Goal: Information Seeking & Learning: Learn about a topic

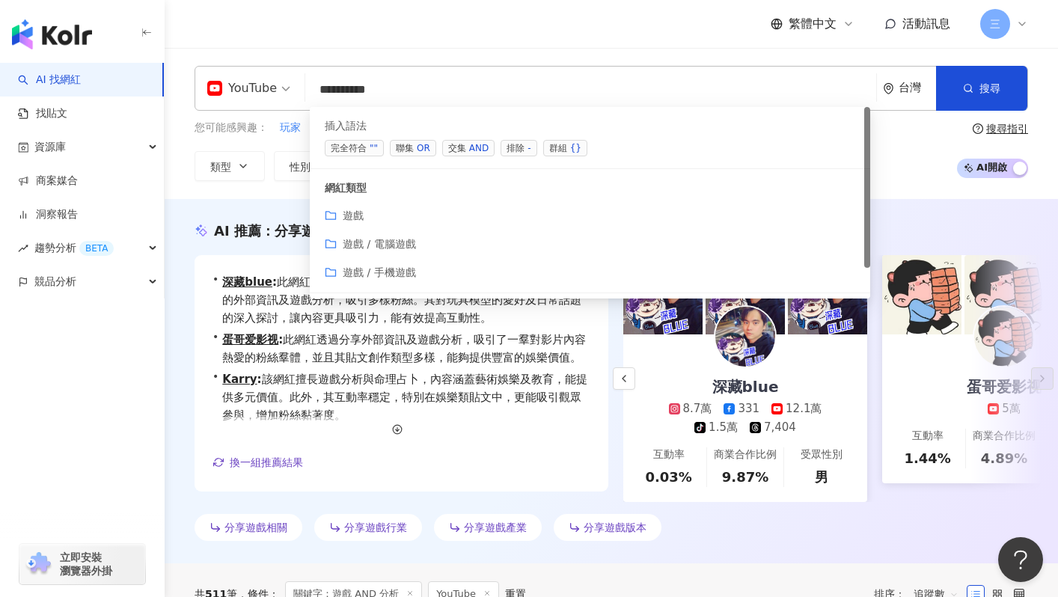
scroll to position [0, 387]
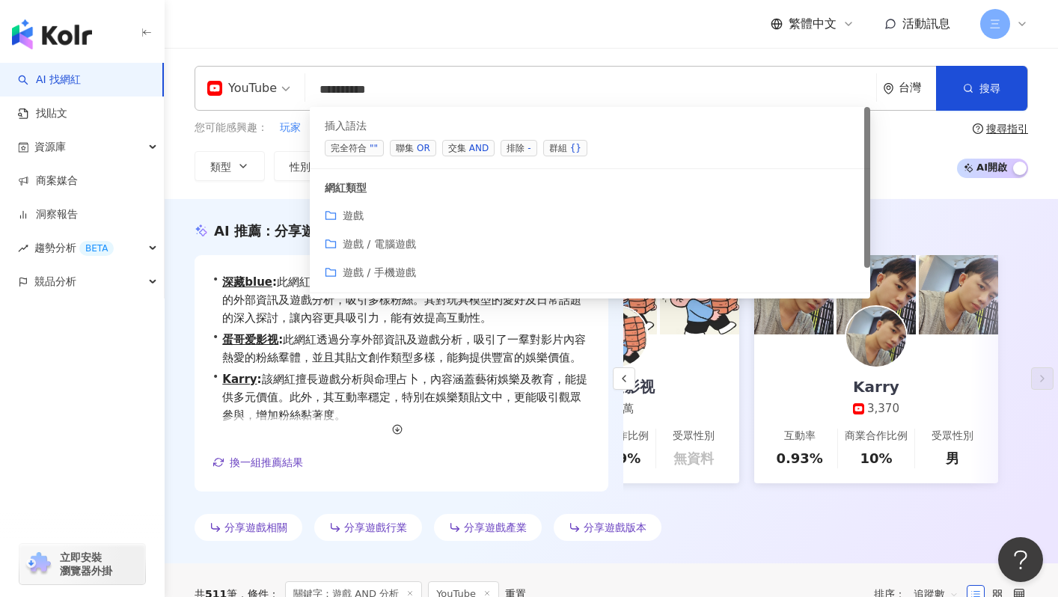
click at [694, 528] on div "分享遊戲相關 分享遊戲行業 分享遊戲產業 分享遊戲版本" at bounding box center [611, 530] width 833 height 33
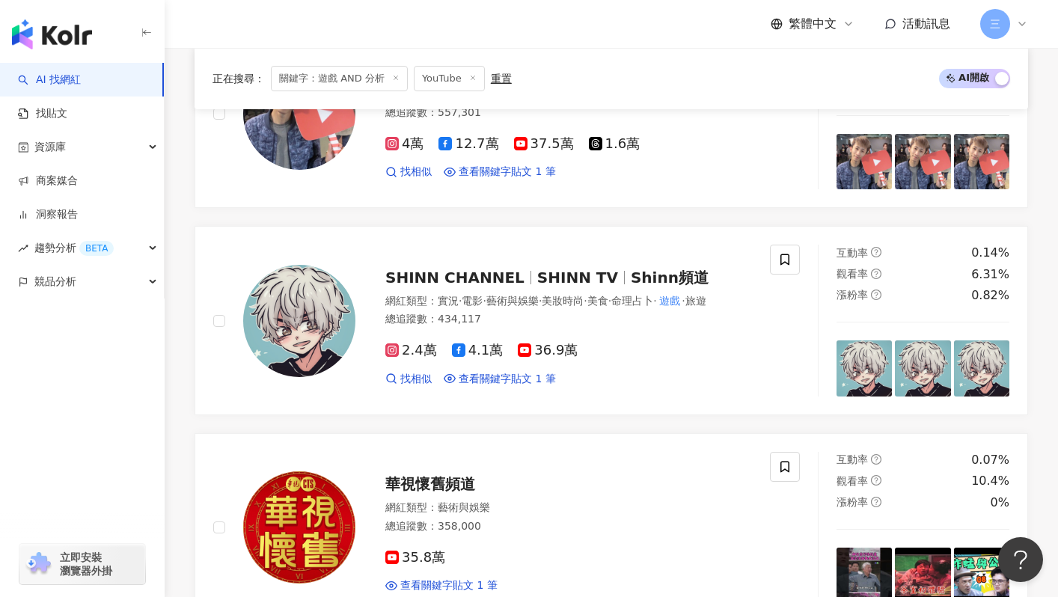
scroll to position [604, 0]
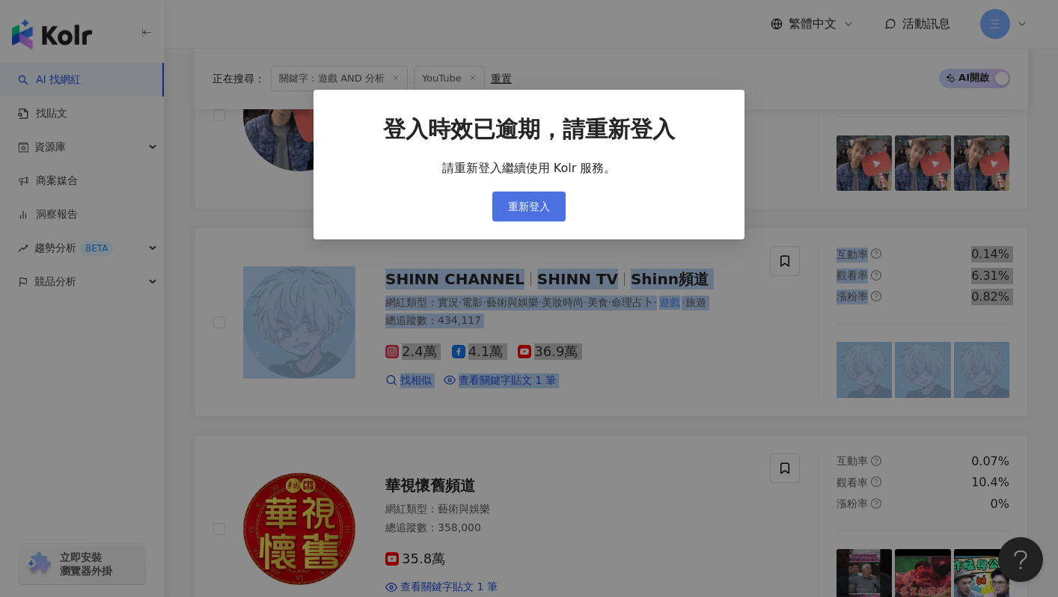
click at [539, 199] on button "重新登入" at bounding box center [528, 207] width 73 height 30
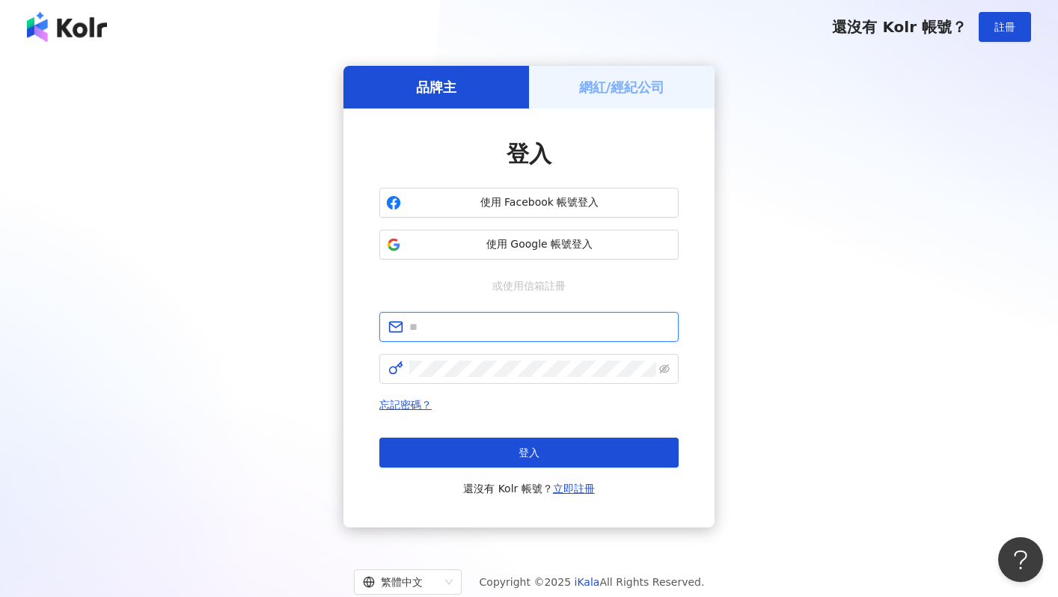
click at [503, 324] on input "text" at bounding box center [539, 327] width 260 height 16
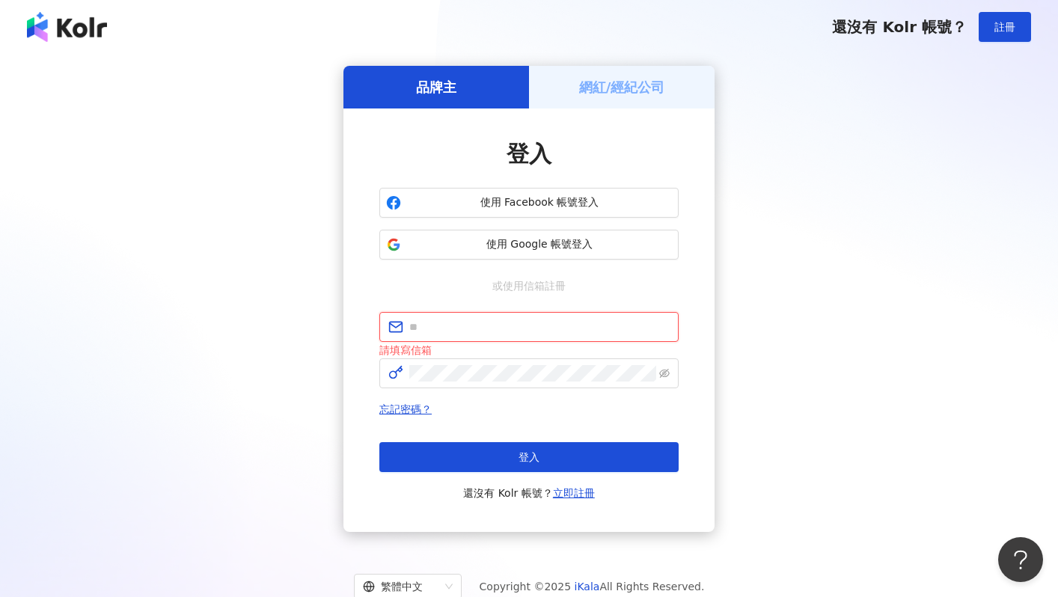
type input "**********"
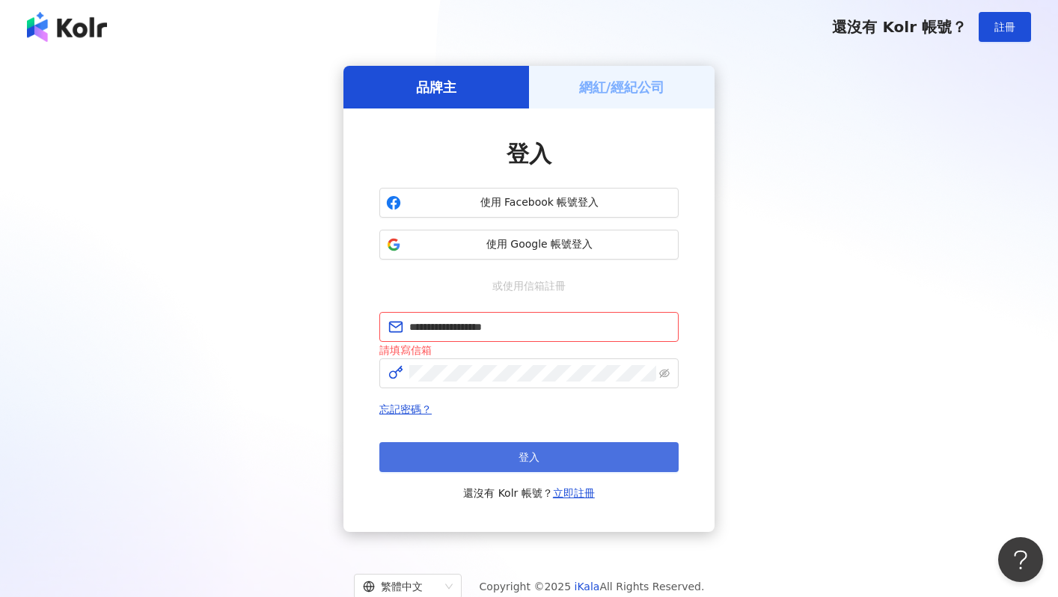
click at [518, 453] on span "登入" at bounding box center [528, 457] width 21 height 12
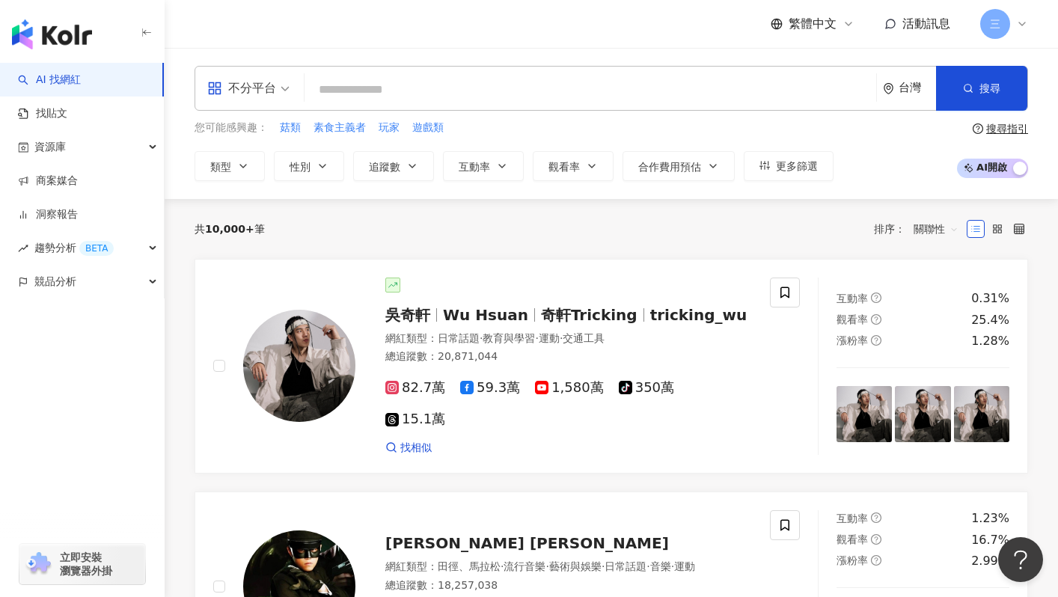
click at [450, 91] on input "search" at bounding box center [590, 90] width 560 height 28
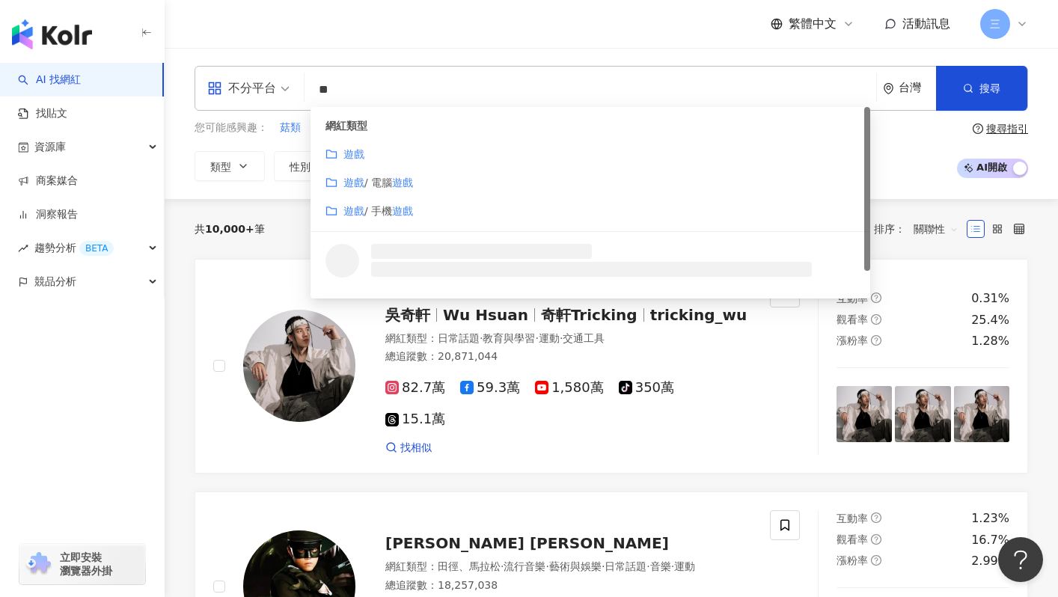
type input "*"
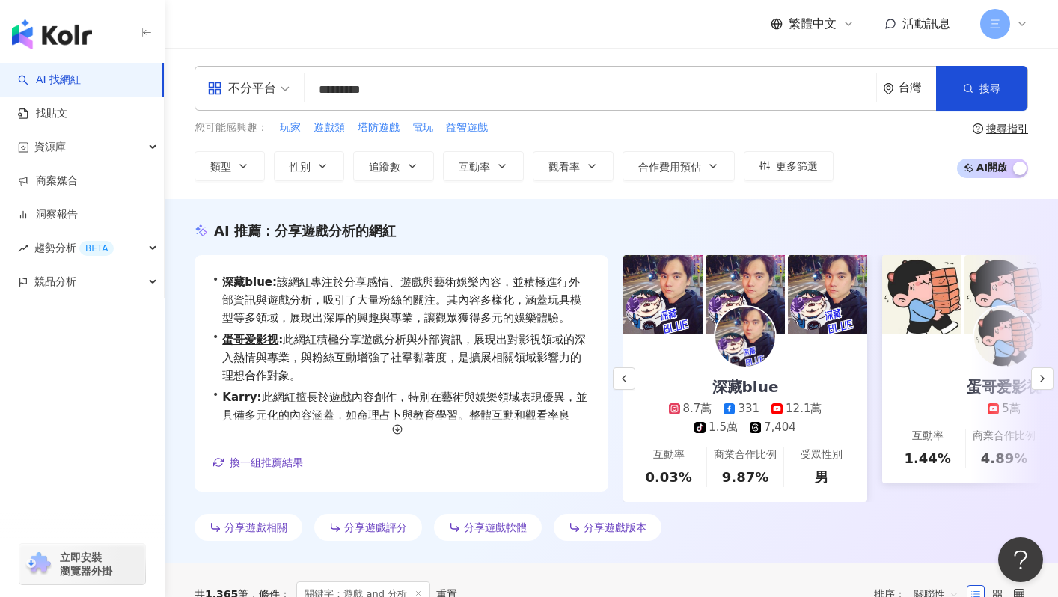
scroll to position [0, 138]
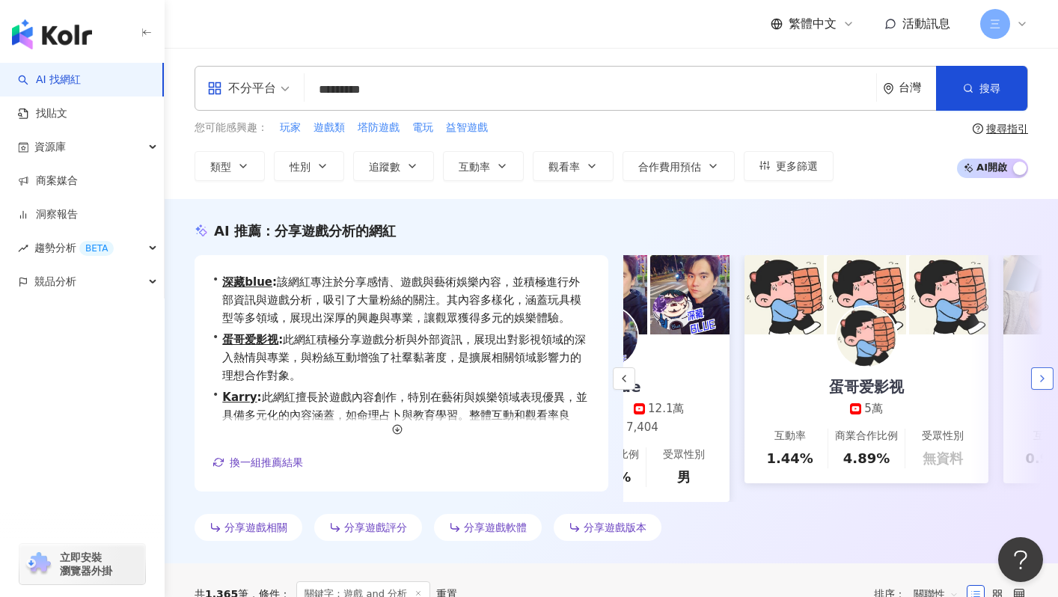
type input "*********"
click at [1044, 383] on icon "button" at bounding box center [1042, 379] width 12 height 12
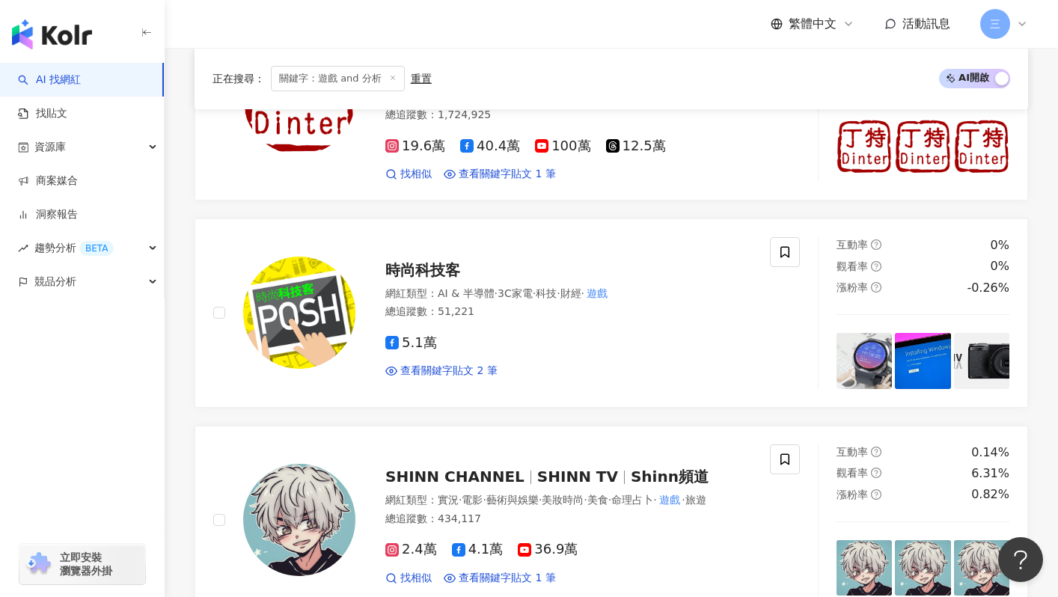
scroll to position [910, 0]
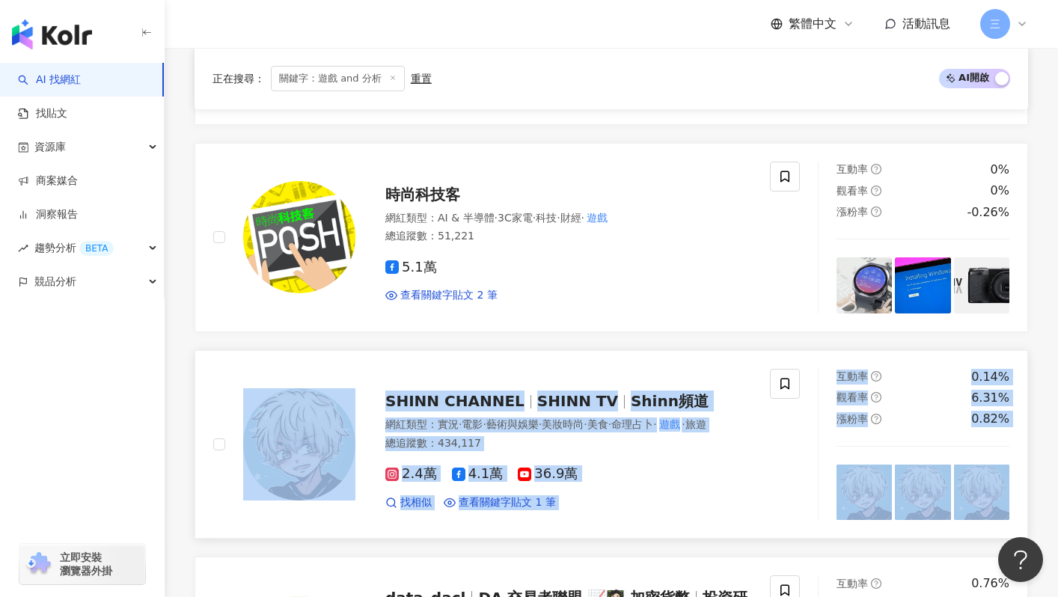
click at [198, 371] on div "SHINN CHANNEL SHINN TV Shinn頻道 網紅類型 ： 實況 · 電影 · 藝術與娛樂 · 美妝時尚 · 美食 · 命理占卜 · 遊戲 ·…" at bounding box center [506, 445] width 622 height 152
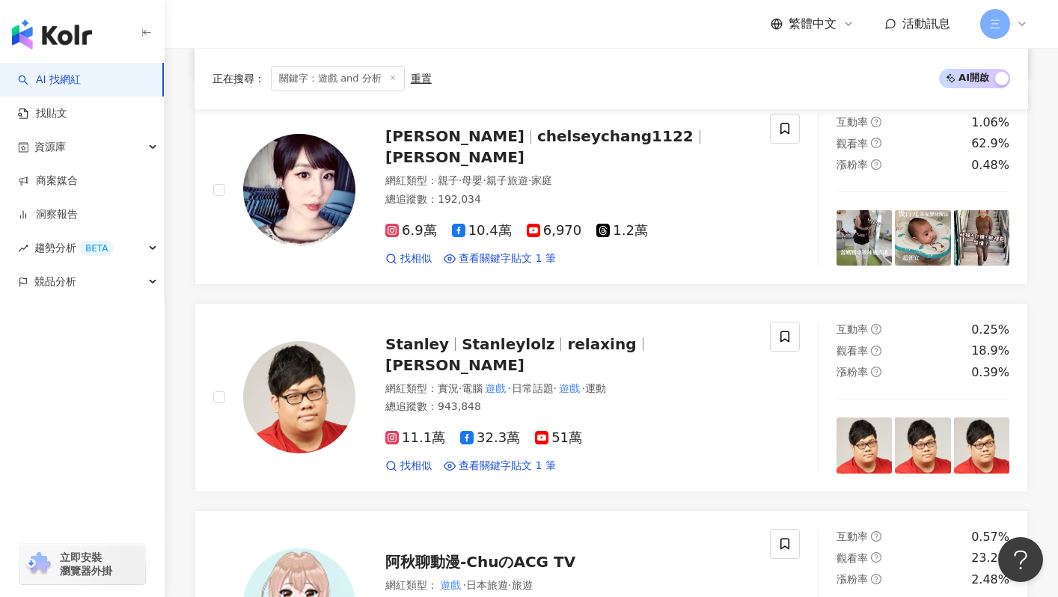
scroll to position [1991, 0]
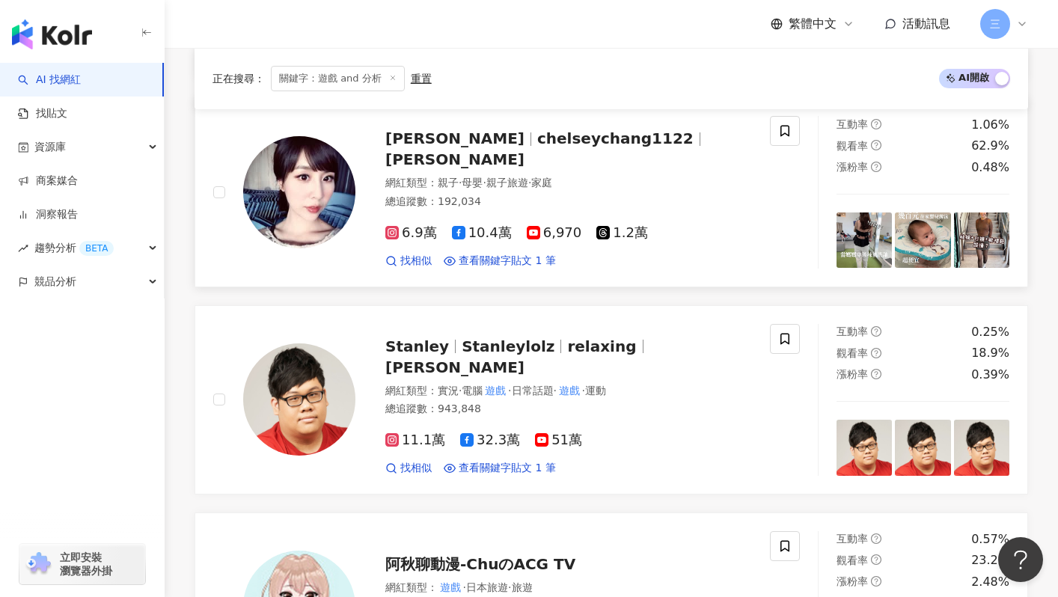
click at [430, 134] on span "張佳如" at bounding box center [461, 138] width 152 height 18
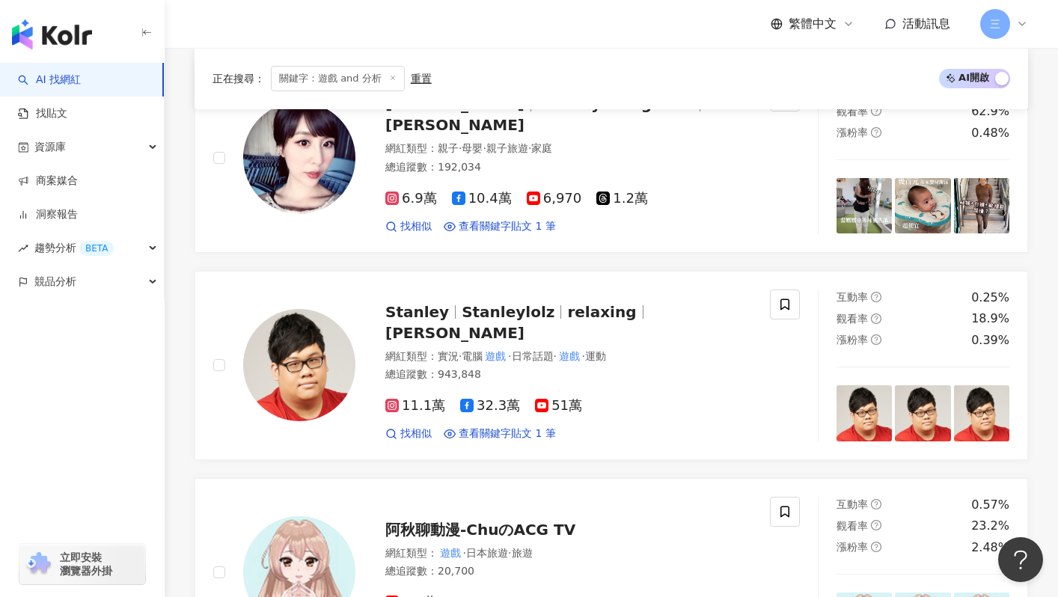
scroll to position [2041, 0]
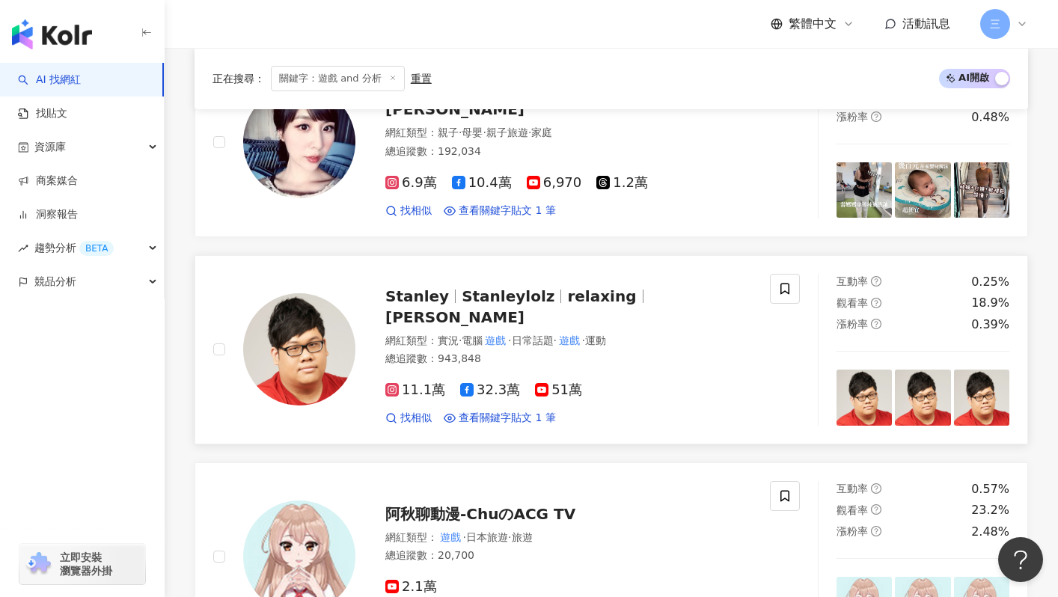
click at [418, 287] on span "Stanley" at bounding box center [417, 296] width 64 height 18
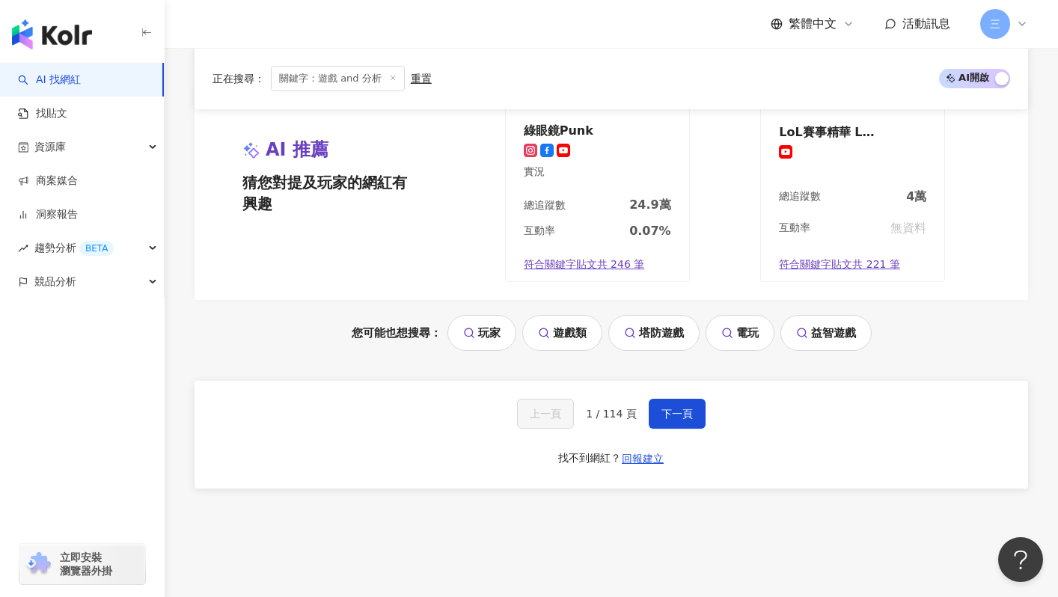
scroll to position [2852, 0]
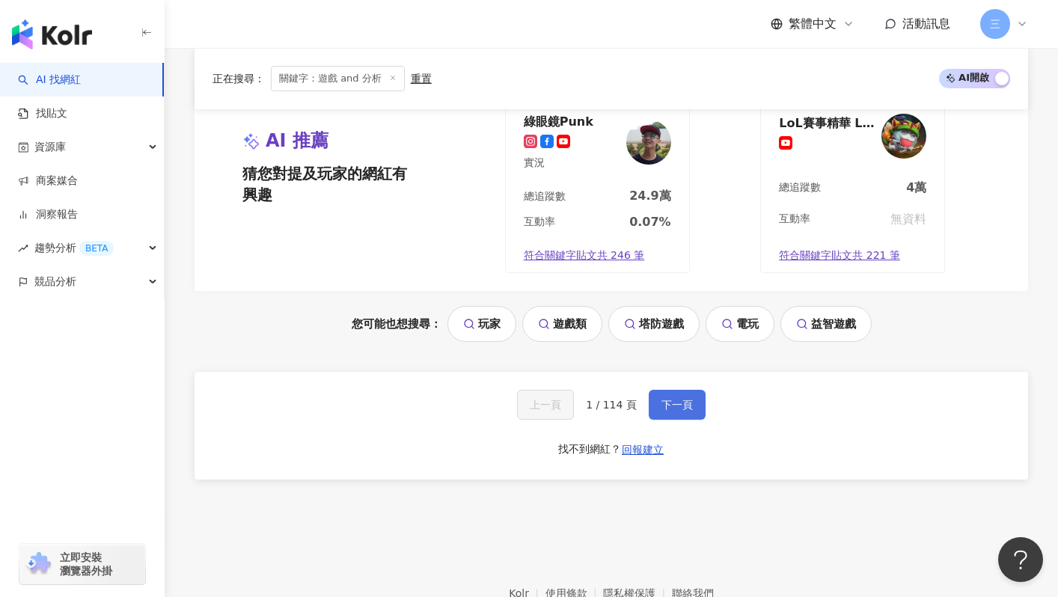
click at [668, 399] on span "下一頁" at bounding box center [676, 405] width 31 height 12
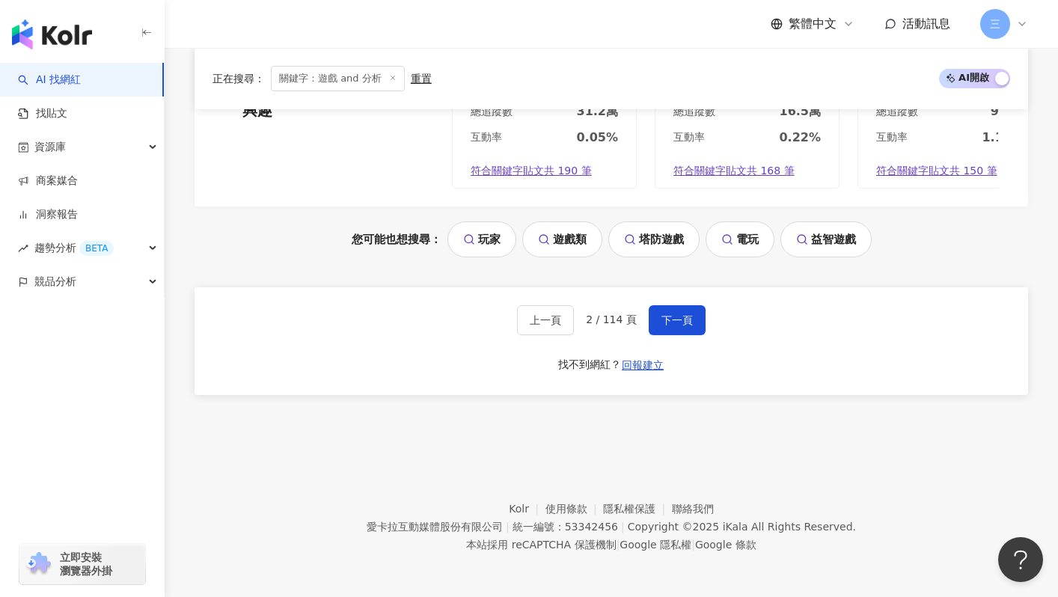
scroll to position [3127, 0]
click at [684, 317] on span "下一頁" at bounding box center [676, 320] width 31 height 12
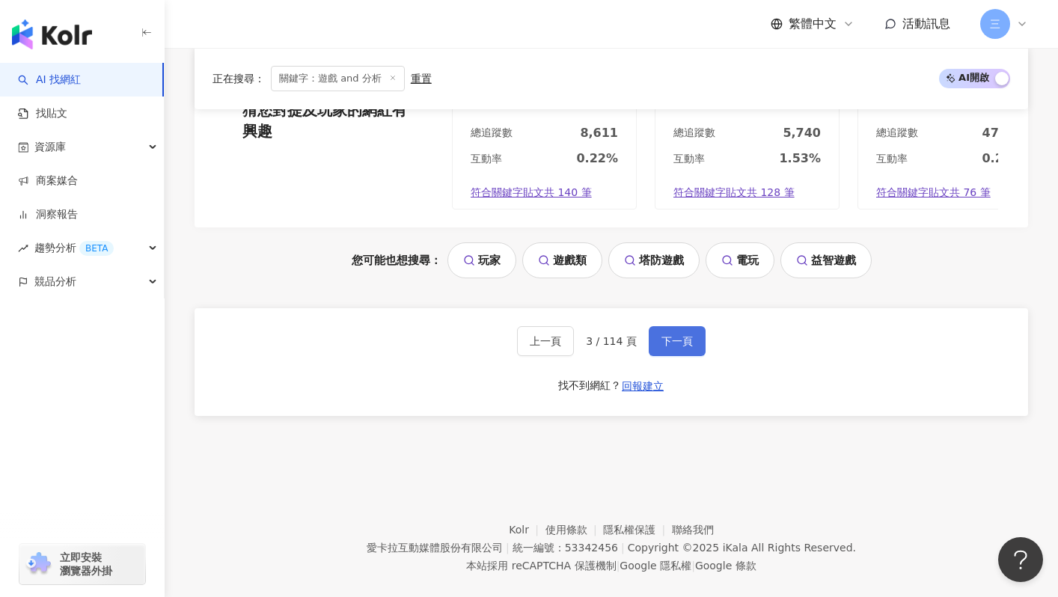
click at [699, 326] on button "下一頁" at bounding box center [677, 341] width 57 height 30
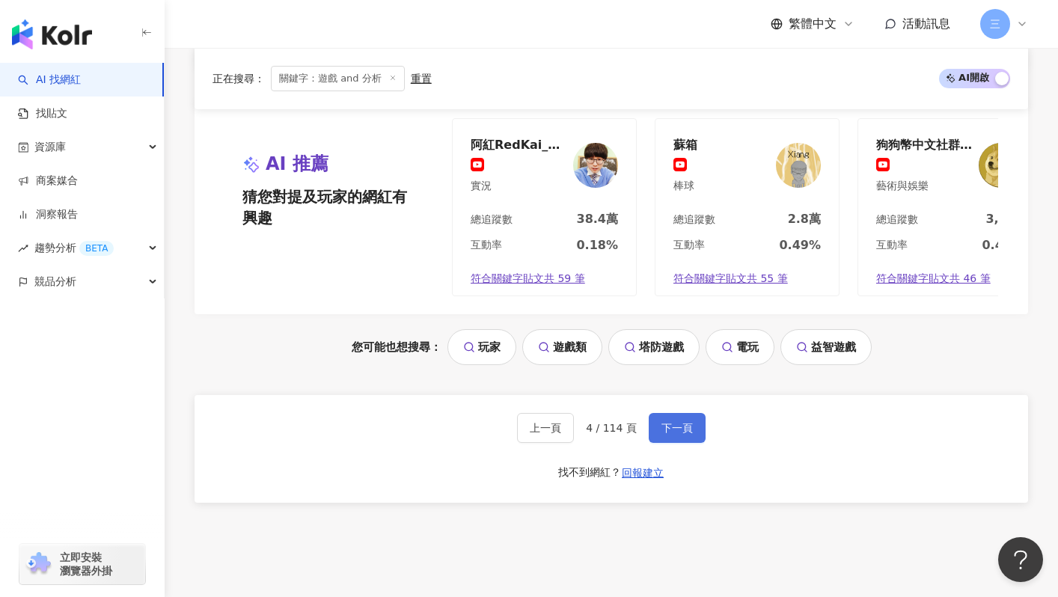
scroll to position [3141, 0]
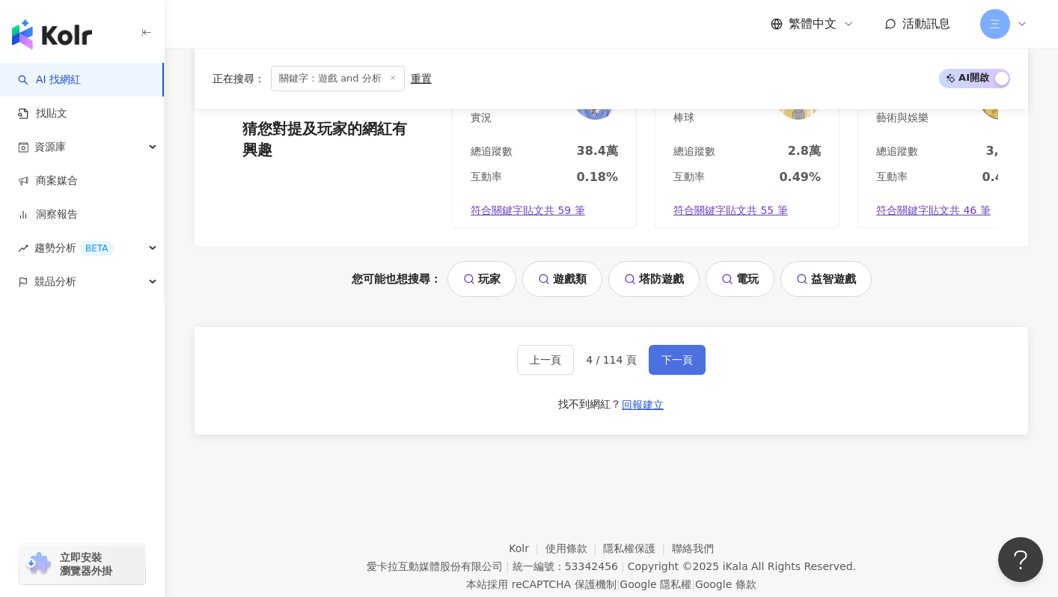
click at [673, 345] on button "下一頁" at bounding box center [677, 360] width 57 height 30
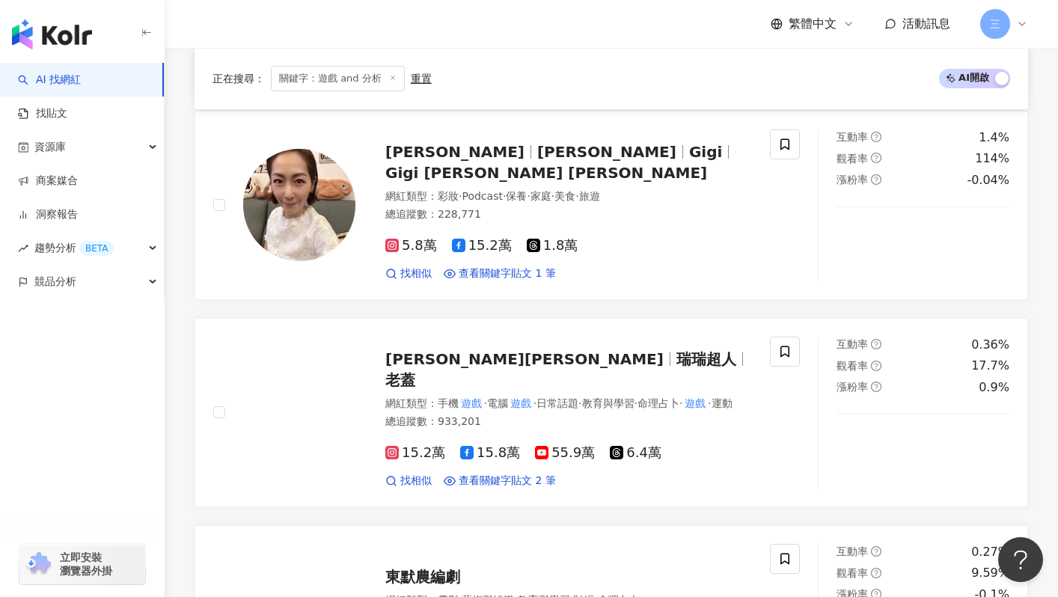
scroll to position [1985, 0]
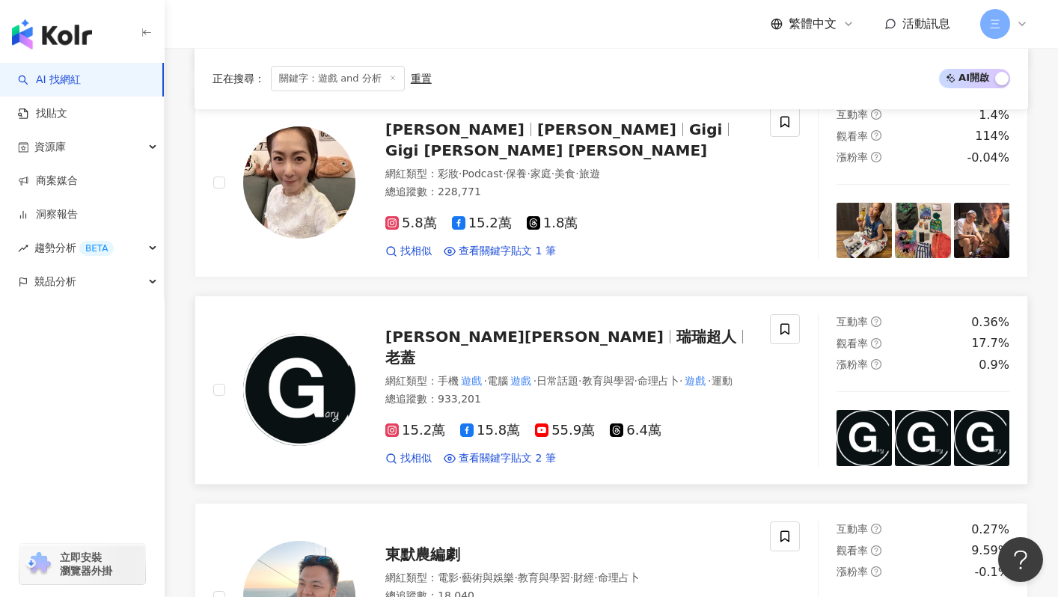
click at [676, 332] on span "瑞瑞超人" at bounding box center [706, 337] width 60 height 18
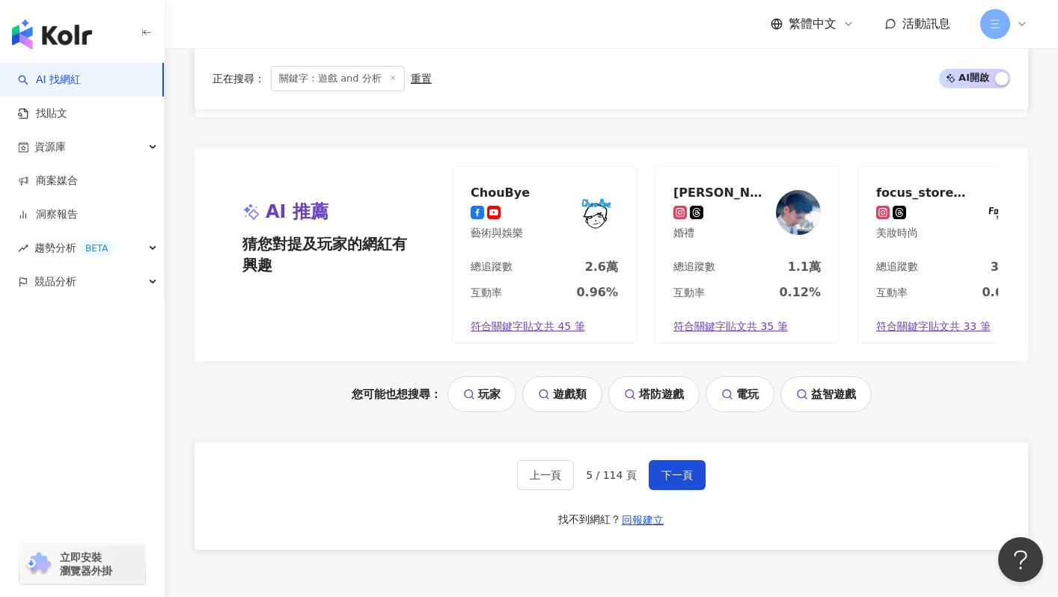
scroll to position [3127, 0]
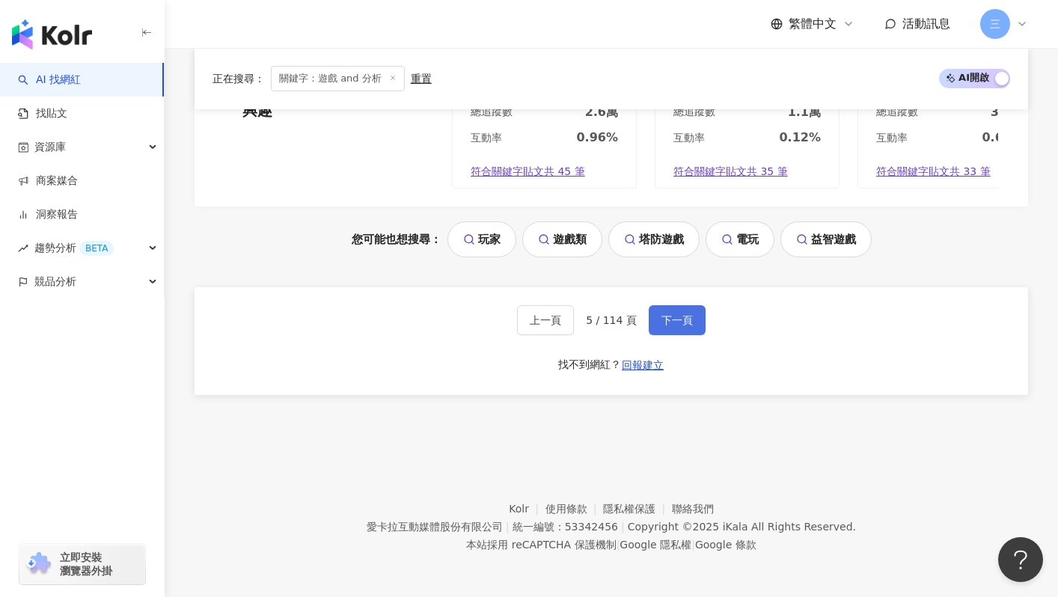
click at [682, 312] on button "下一頁" at bounding box center [677, 320] width 57 height 30
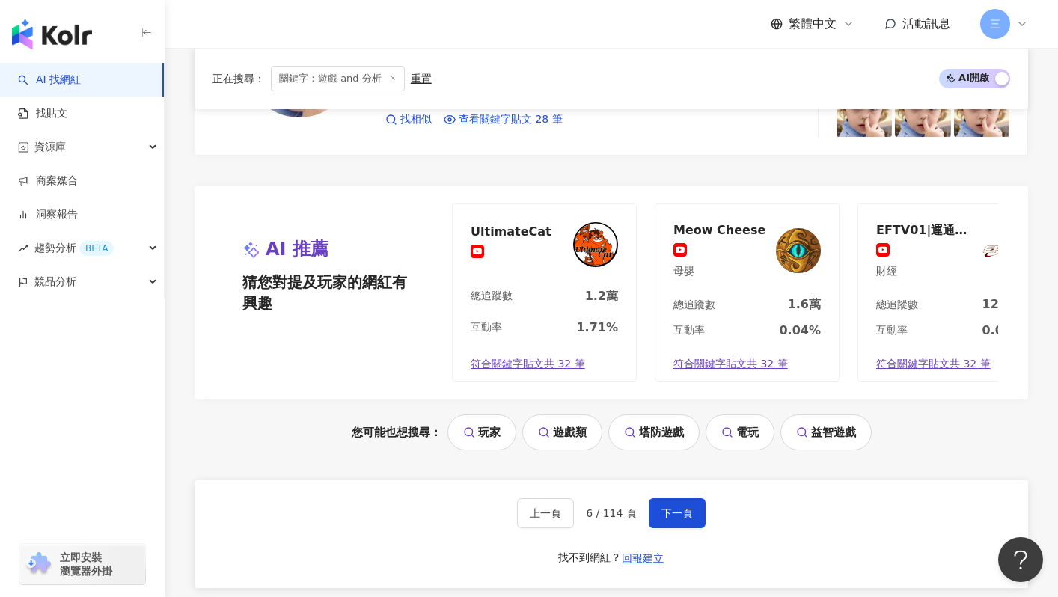
scroll to position [3025, 0]
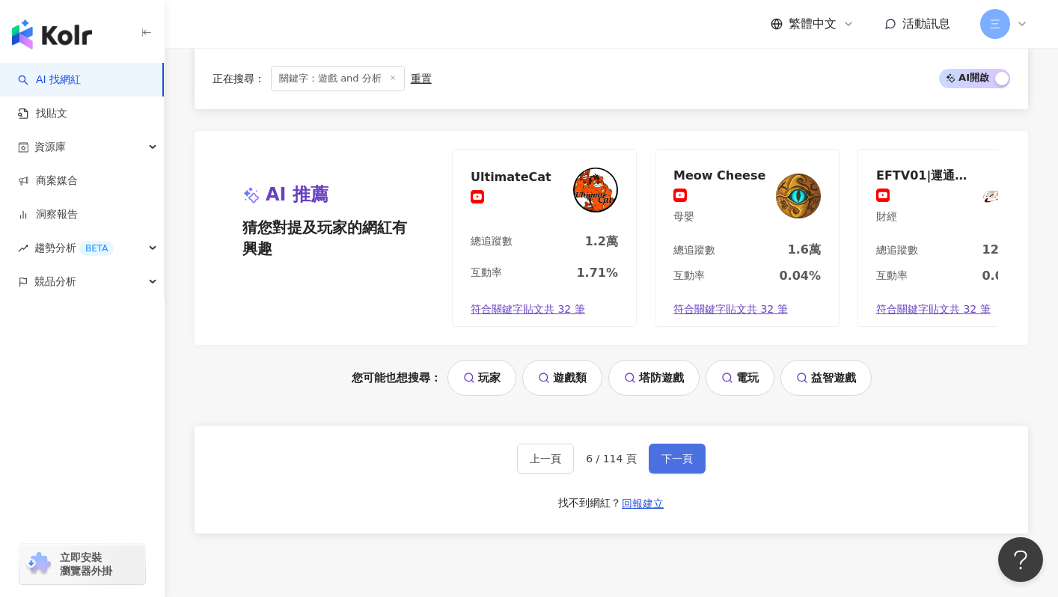
click at [661, 444] on button "下一頁" at bounding box center [677, 459] width 57 height 30
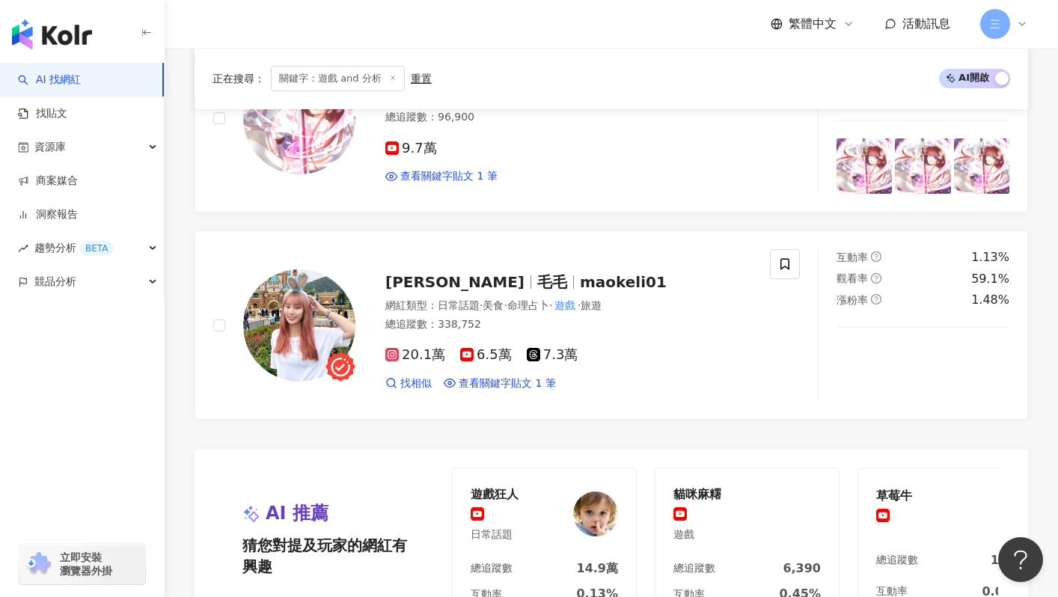
scroll to position [2743, 0]
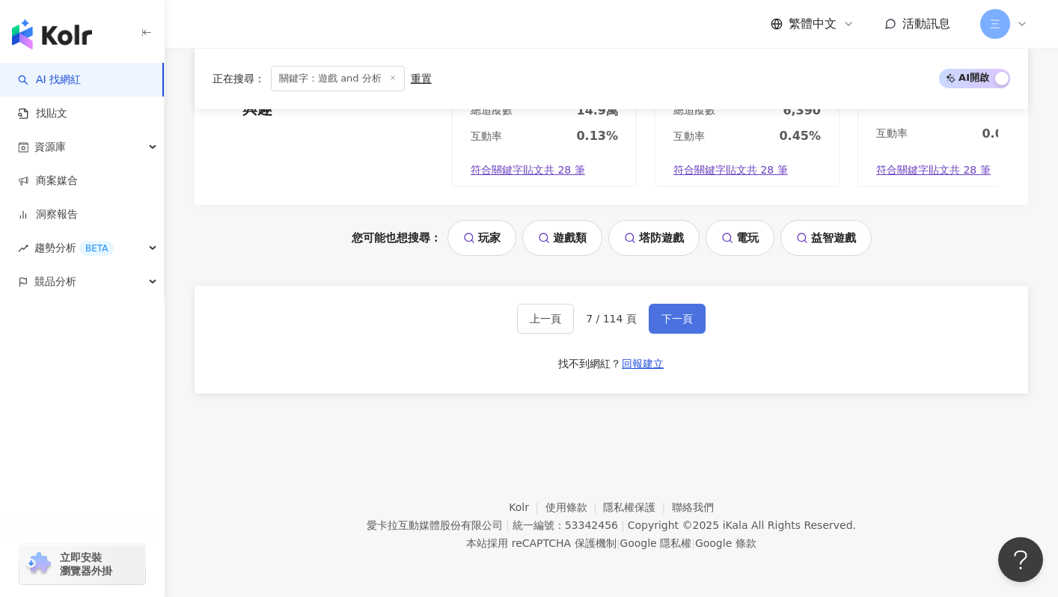
click at [677, 323] on span "下一頁" at bounding box center [676, 319] width 31 height 12
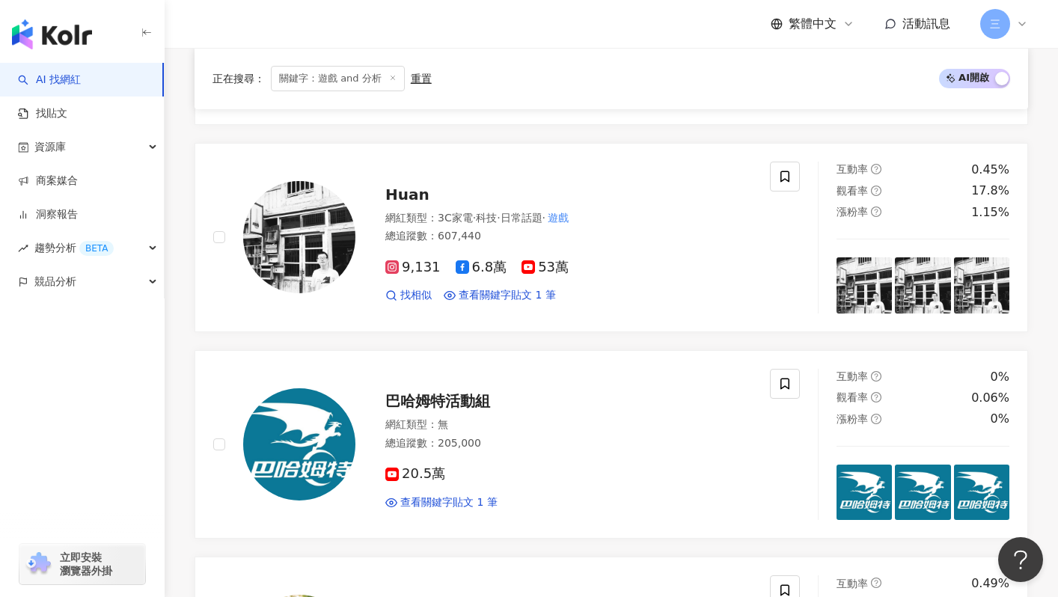
scroll to position [2115, 0]
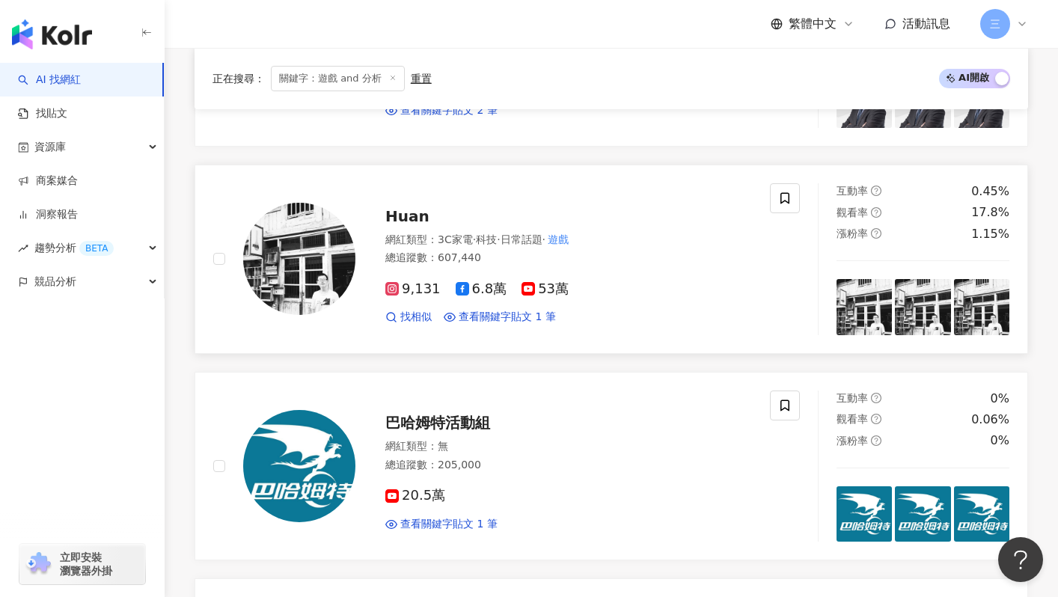
click at [324, 254] on img at bounding box center [299, 259] width 112 height 112
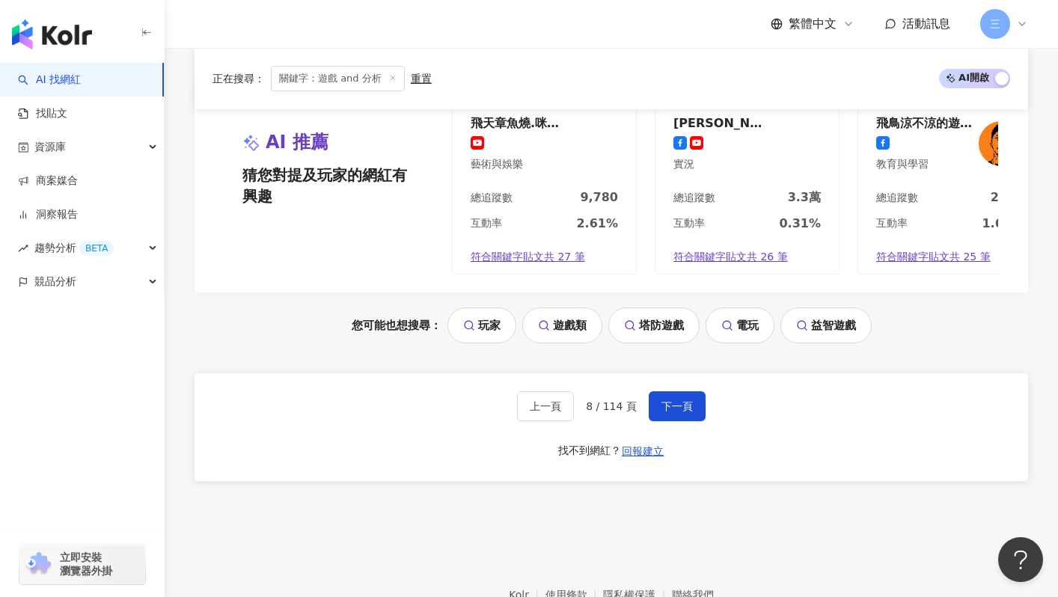
scroll to position [3127, 0]
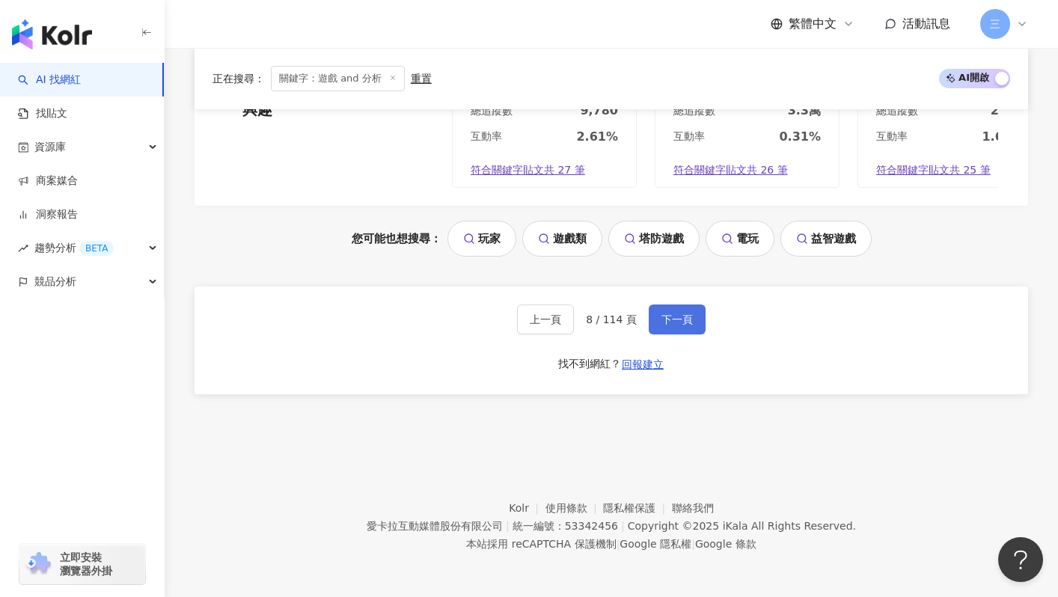
click at [681, 313] on span "下一頁" at bounding box center [676, 319] width 31 height 12
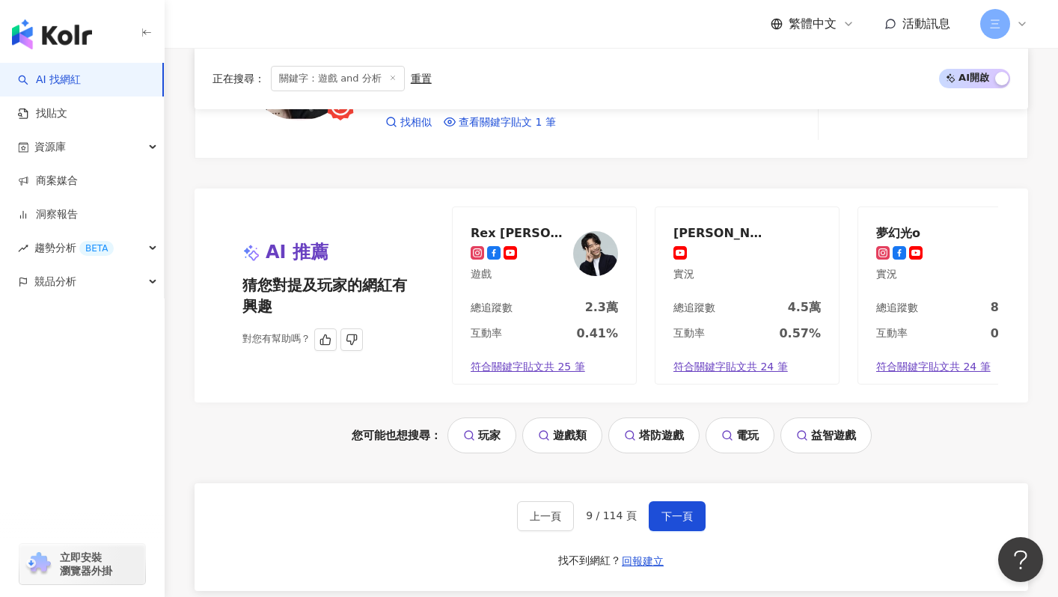
scroll to position [2934, 0]
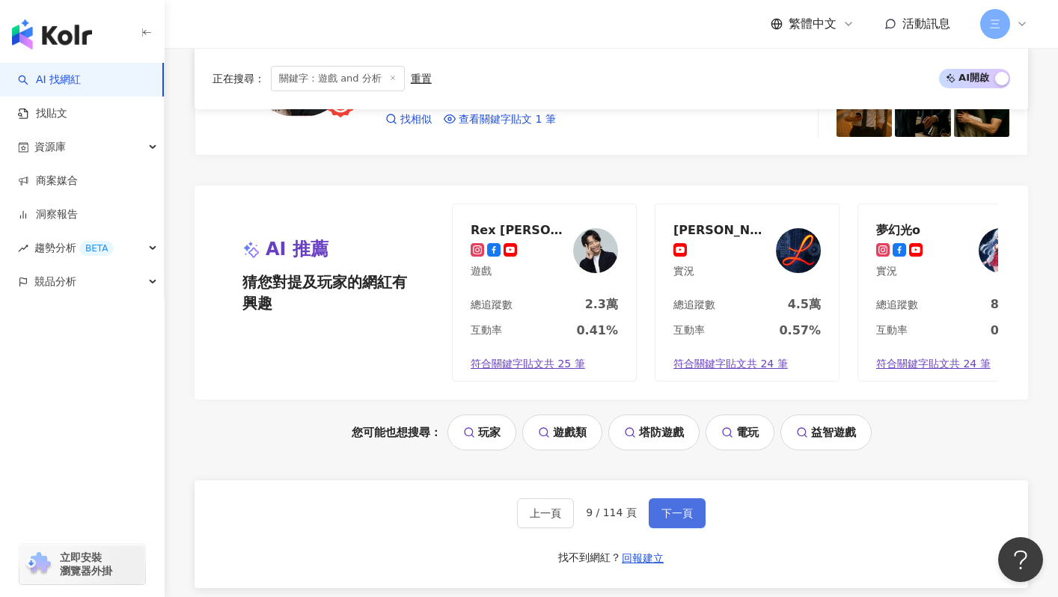
click at [677, 509] on span "下一頁" at bounding box center [676, 513] width 31 height 12
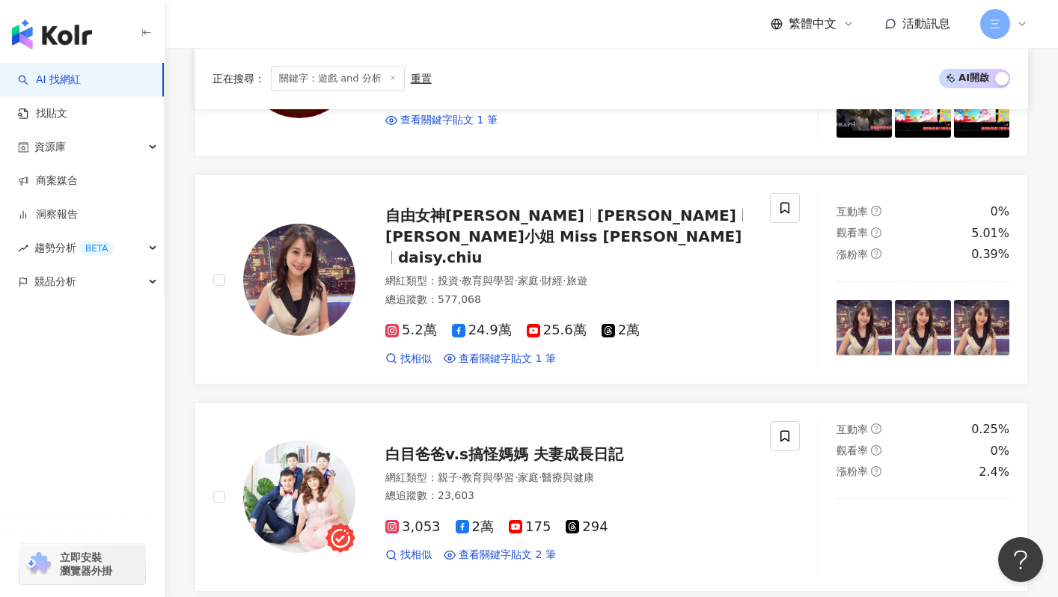
scroll to position [1687, 0]
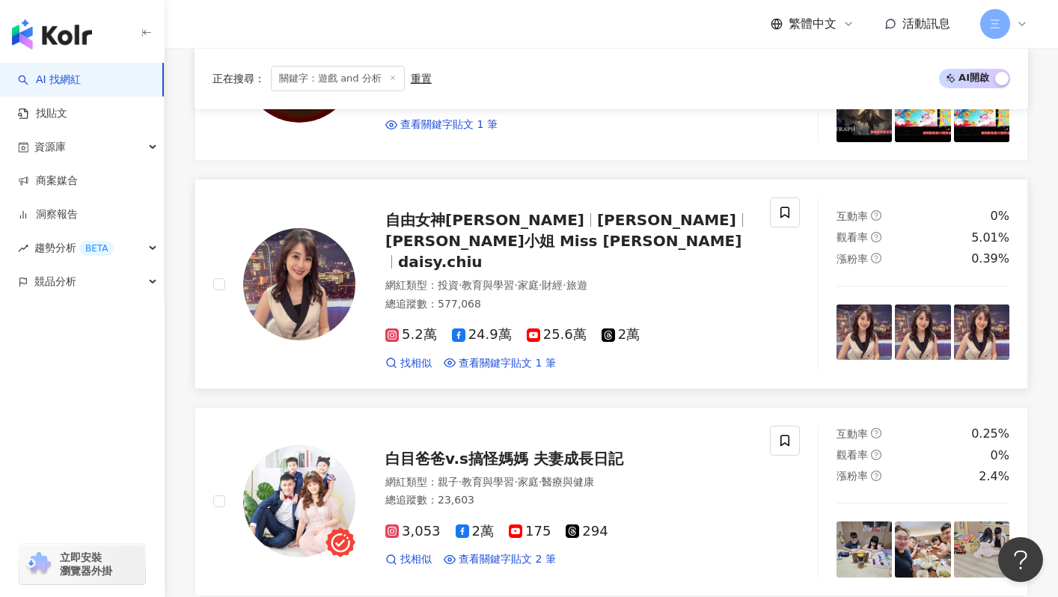
click at [597, 221] on span "邱沁宜" at bounding box center [666, 220] width 139 height 18
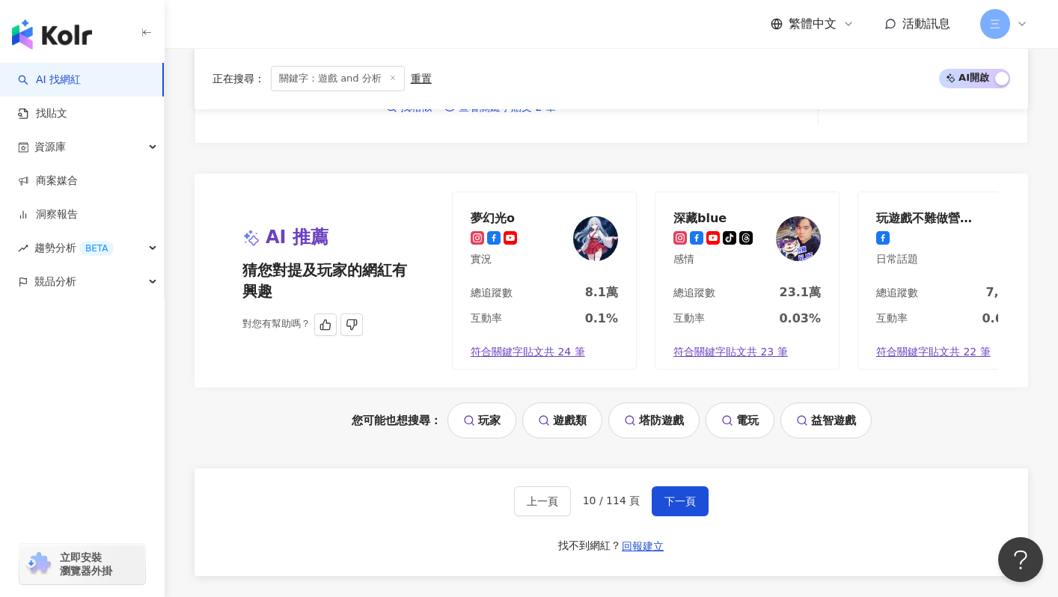
scroll to position [2986, 0]
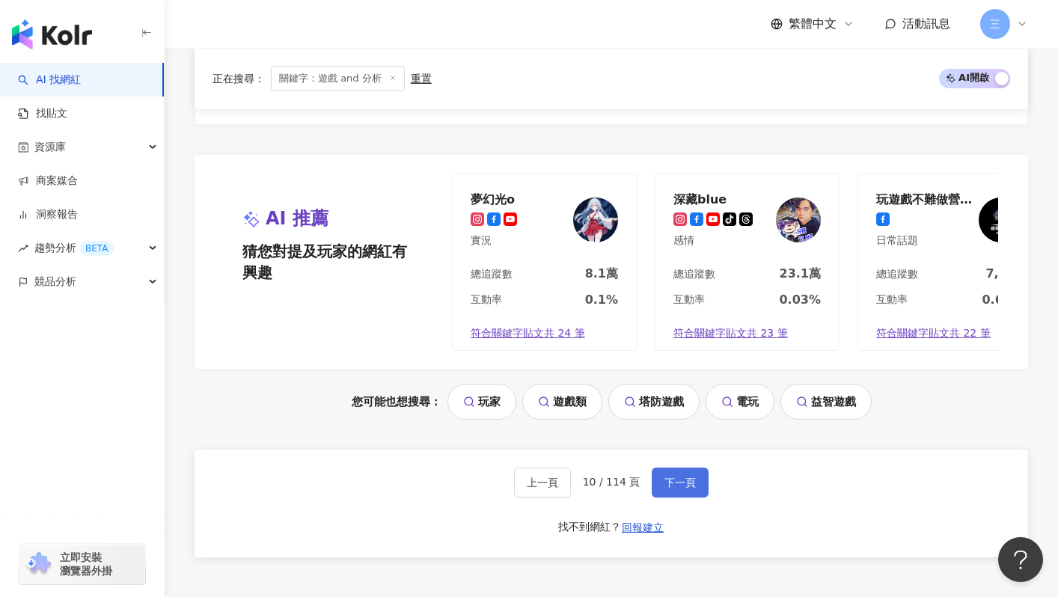
click at [702, 468] on button "下一頁" at bounding box center [680, 483] width 57 height 30
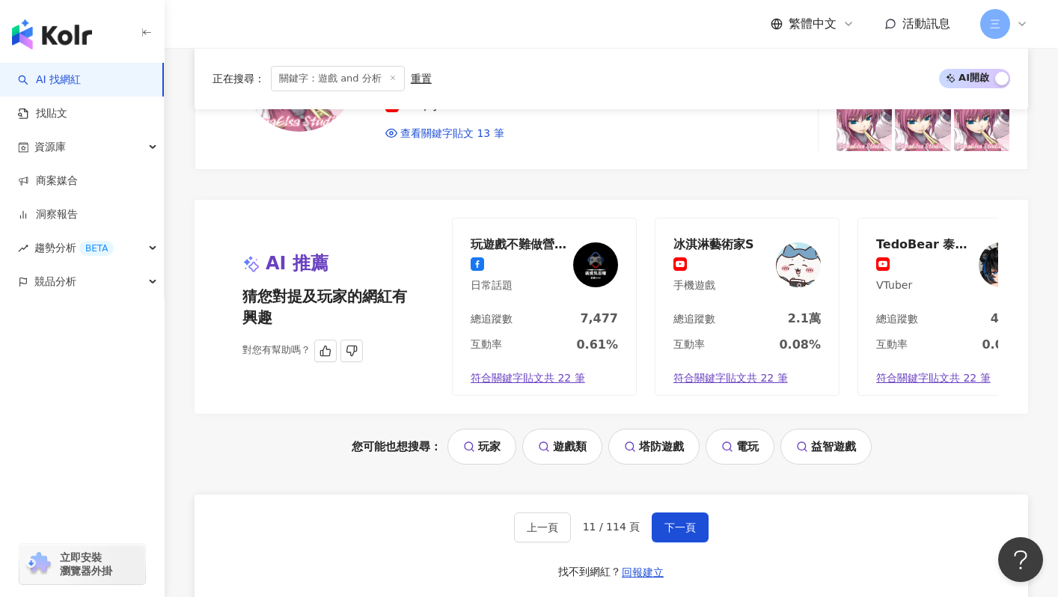
scroll to position [3128, 0]
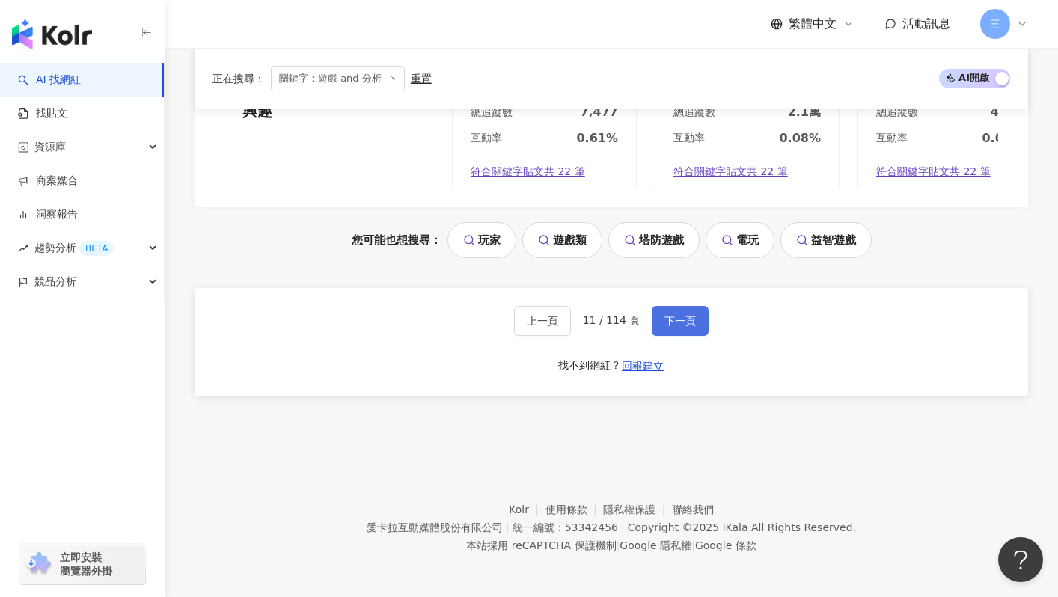
click at [674, 318] on span "下一頁" at bounding box center [679, 321] width 31 height 12
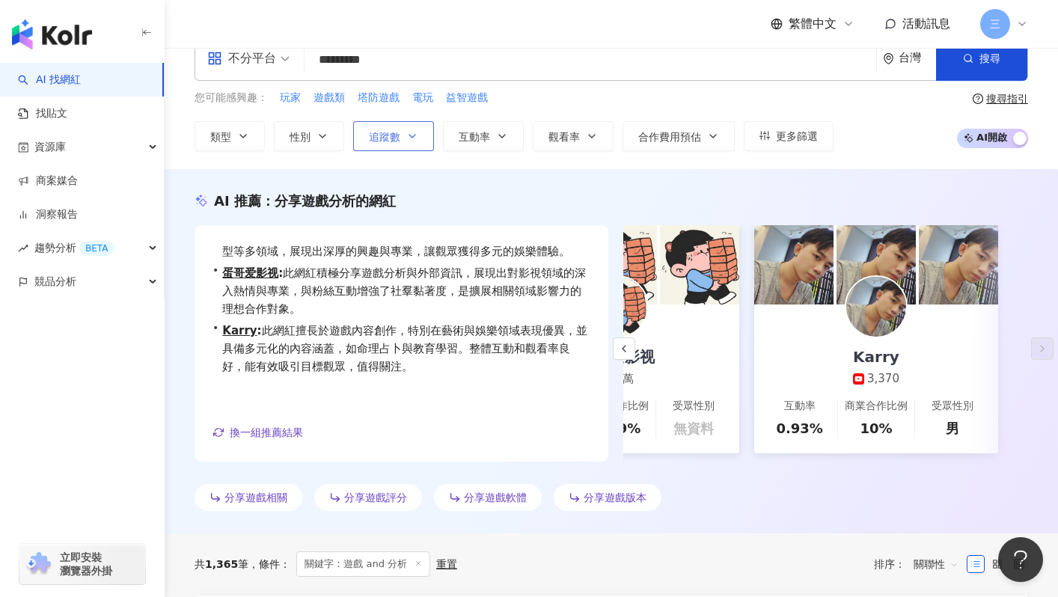
scroll to position [0, 0]
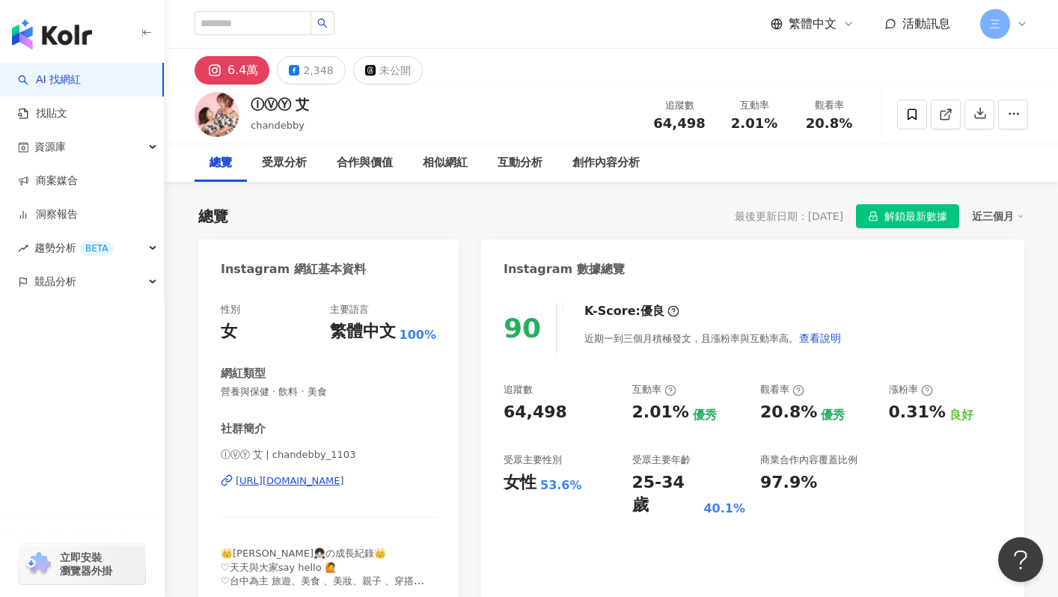
click at [344, 482] on div "[URL][DOMAIN_NAME]" at bounding box center [290, 480] width 108 height 13
